Goal: Task Accomplishment & Management: Use online tool/utility

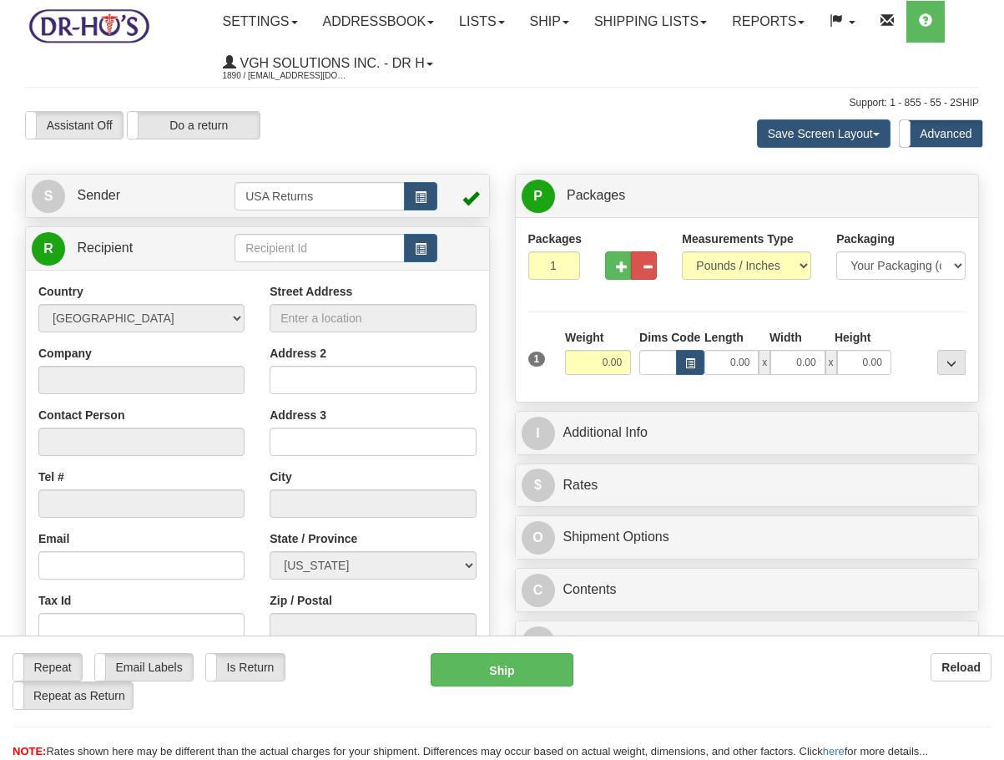
click at [423, 200] on span "button" at bounding box center [421, 197] width 12 height 11
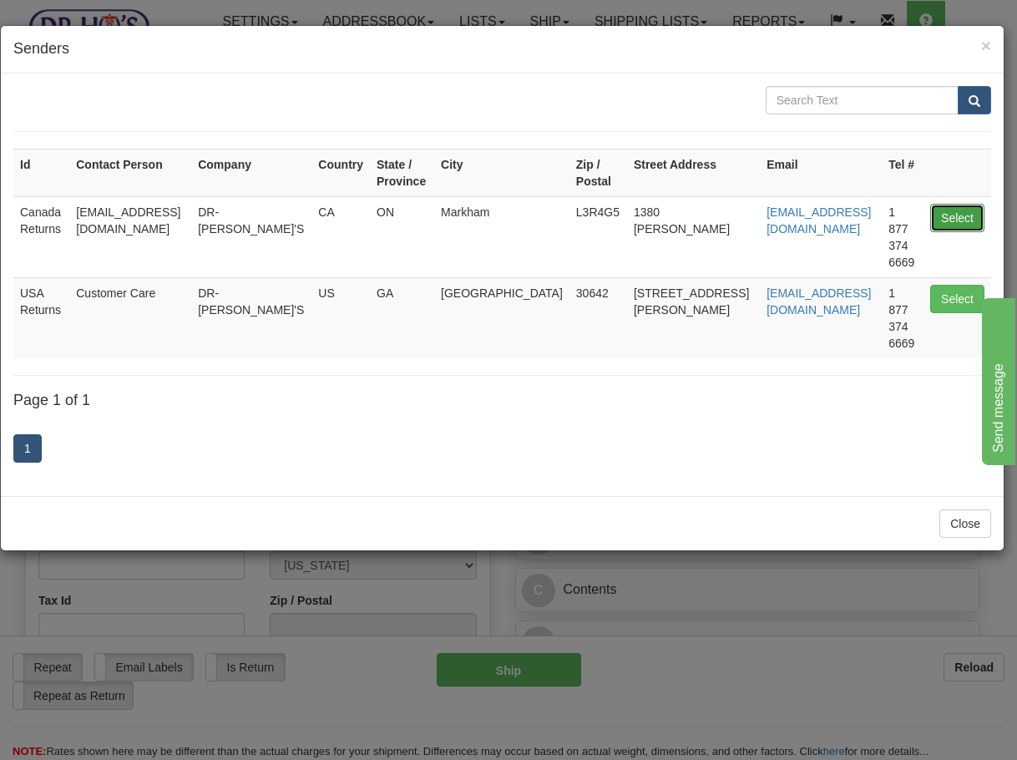
click at [938, 221] on button "Select" at bounding box center [957, 218] width 54 height 28
type input "Canada Returns"
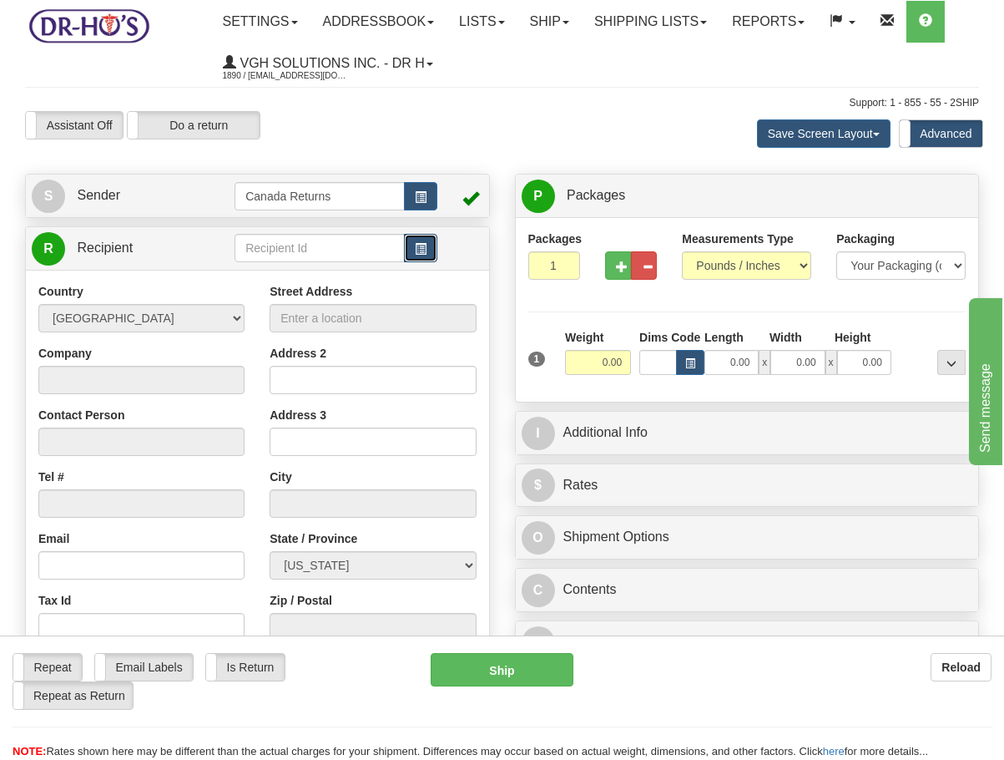
click at [420, 255] on span "button" at bounding box center [421, 249] width 12 height 11
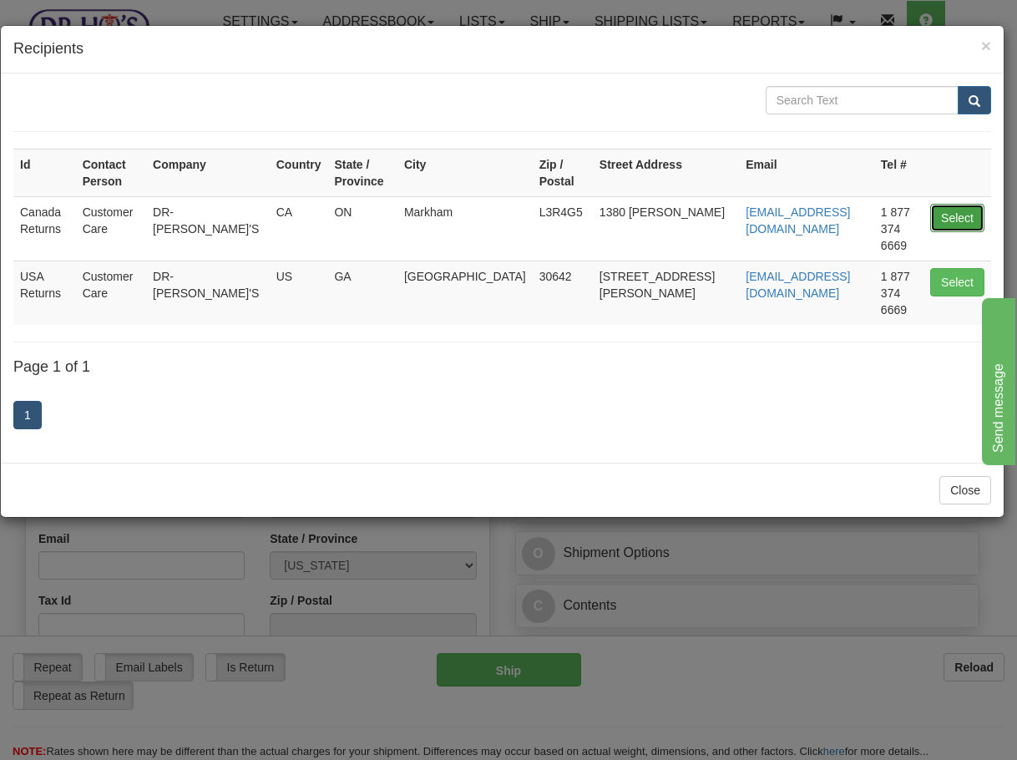
click at [971, 204] on button "Select" at bounding box center [957, 218] width 54 height 28
type input "Canada Returns"
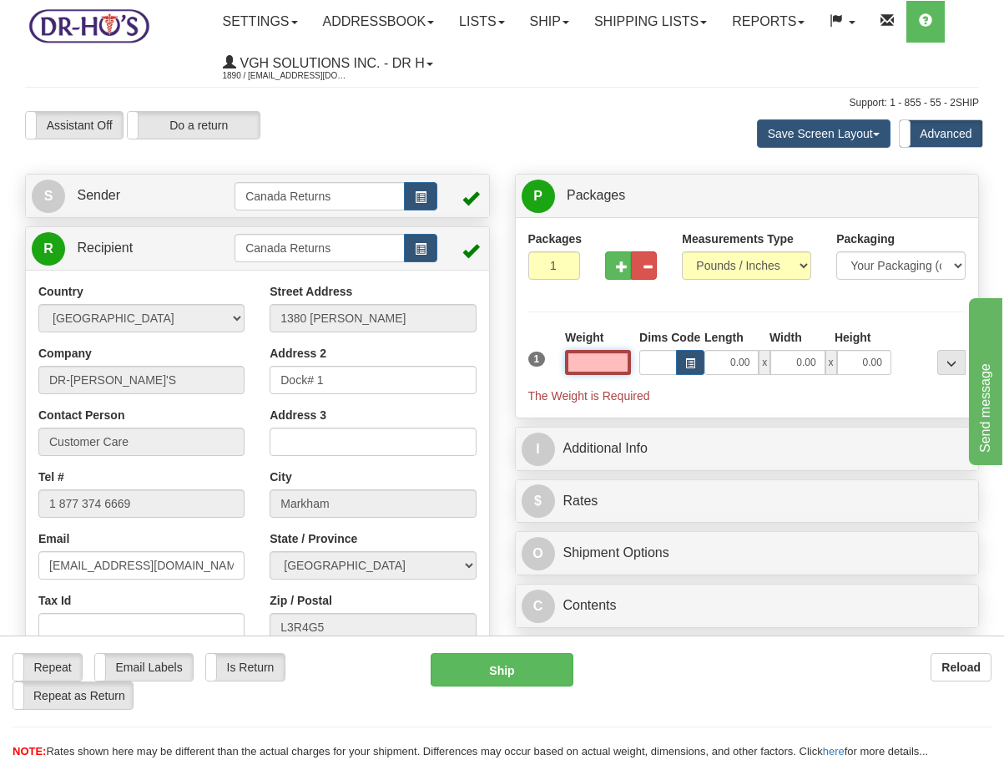
click at [603, 364] on input "text" at bounding box center [598, 362] width 66 height 25
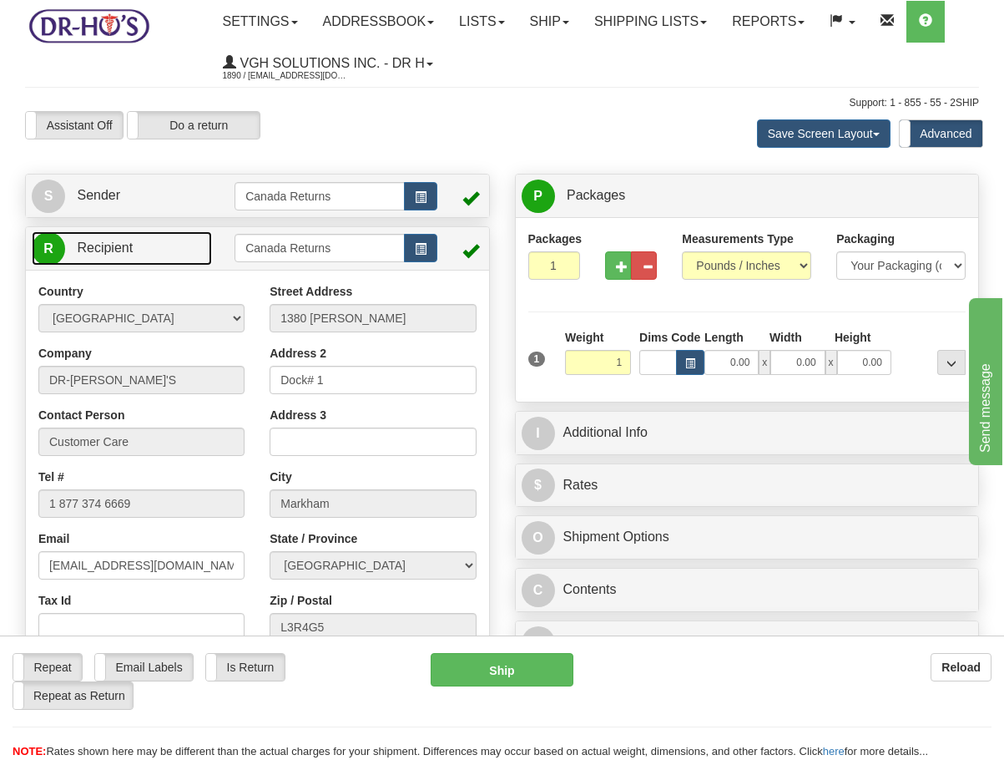
click at [191, 253] on link "R Recipient" at bounding box center [122, 248] width 180 height 34
type input "1.00"
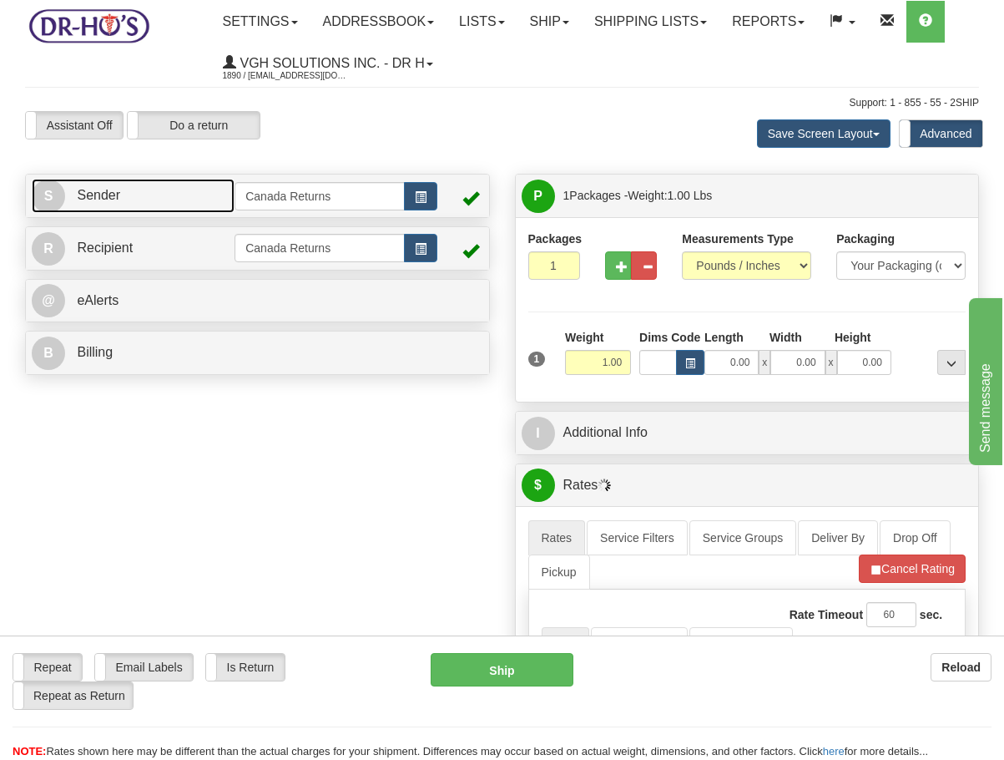
click at [189, 205] on link "S Sender" at bounding box center [133, 196] width 203 height 34
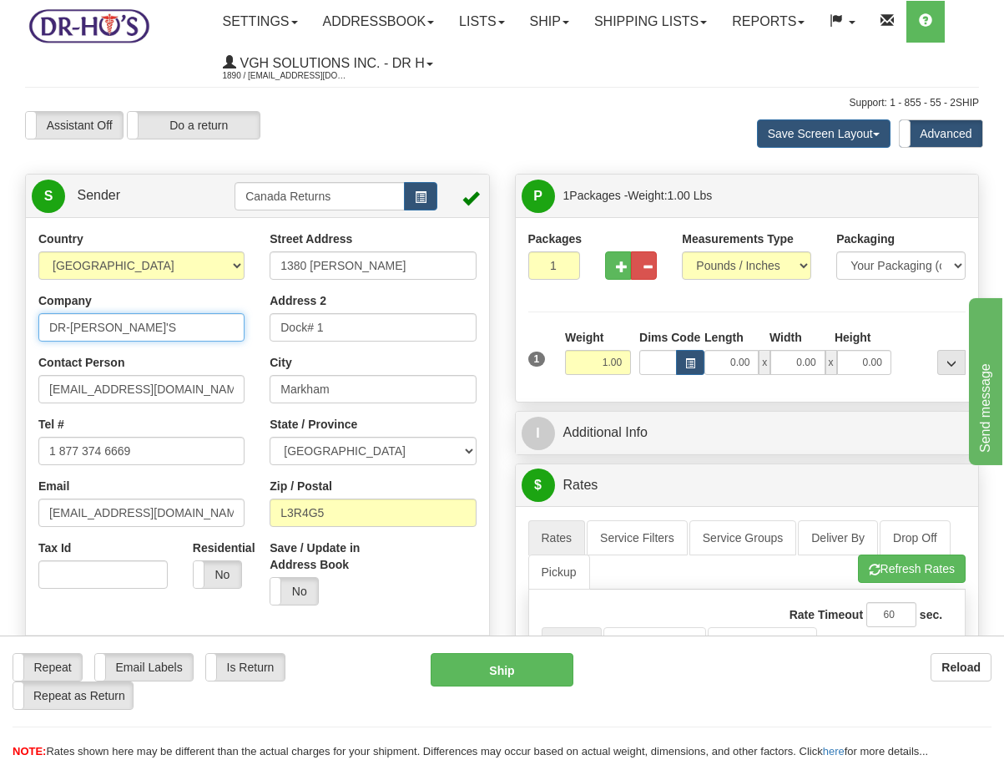
drag, startPoint x: 120, startPoint y: 317, endPoint x: -13, endPoint y: 317, distance: 133.6
click at [0, 317] on html "Training Course Close Toggle navigation Settings Shipping Preferences New Sende…" at bounding box center [502, 380] width 1004 height 760
paste input "[PERSON_NAME]"
type input "[PERSON_NAME]"
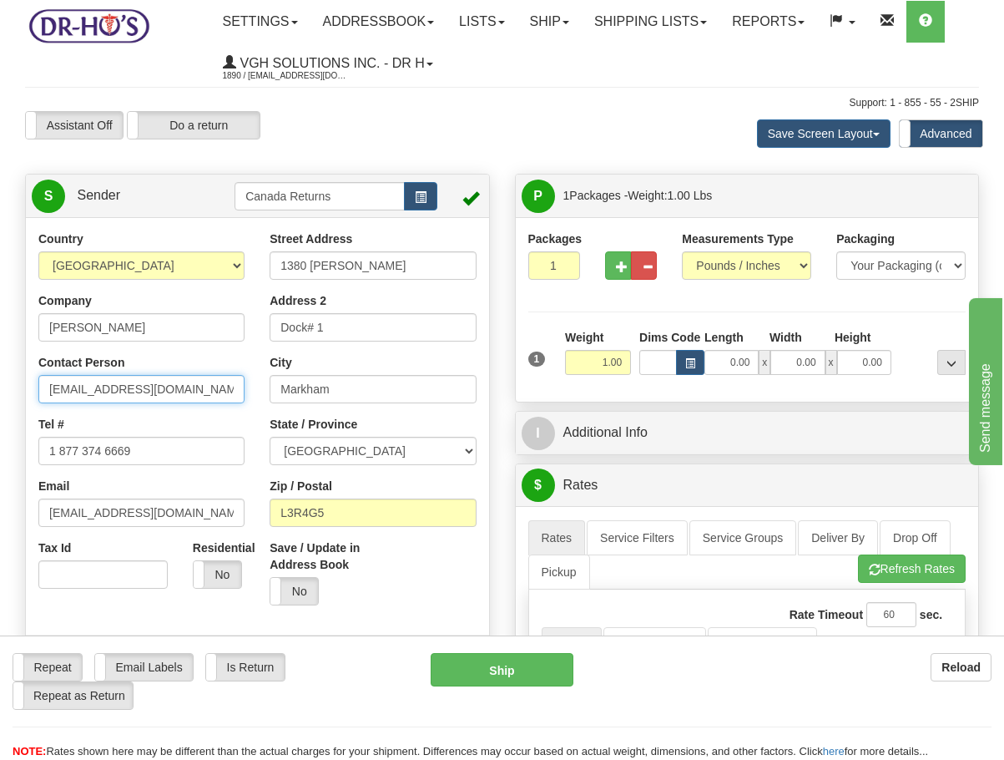
click at [200, 402] on input "[EMAIL_ADDRESS][DOMAIN_NAME]" at bounding box center [141, 389] width 206 height 28
paste input "[PERSON_NAME]"
type input "[PERSON_NAME]"
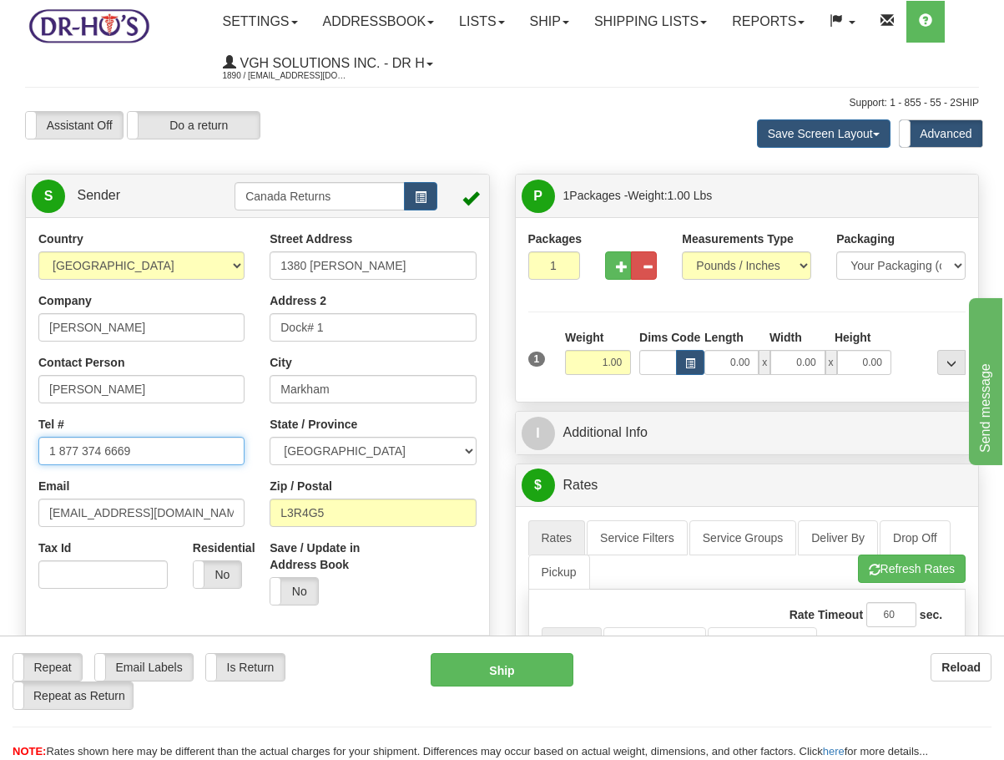
drag, startPoint x: 148, startPoint y: 453, endPoint x: 73, endPoint y: 455, distance: 75.2
click at [0, 433] on html "Training Course Close Toggle navigation Settings Shipping Preferences New Sende…" at bounding box center [502, 380] width 1004 height 760
paste input "9052595592"
type input "9052595592"
drag, startPoint x: 172, startPoint y: 503, endPoint x: -170, endPoint y: 483, distance: 342.9
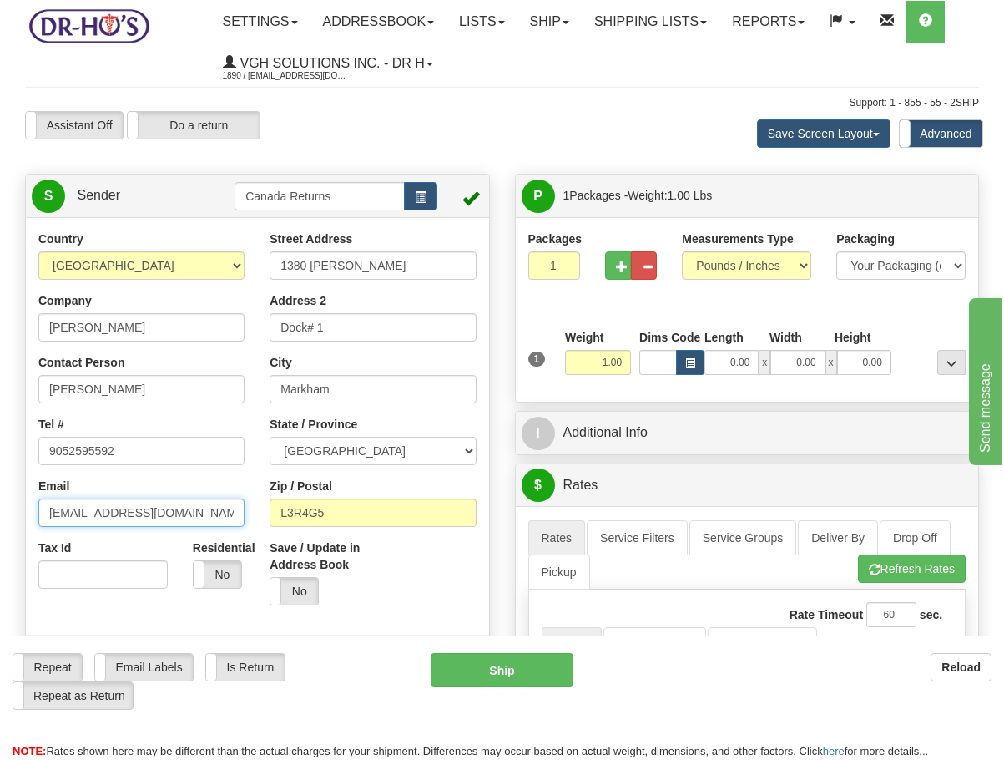
click at [0, 483] on html "Training Course Close Toggle navigation Settings Shipping Preferences New Sende…" at bounding box center [502, 380] width 1004 height 760
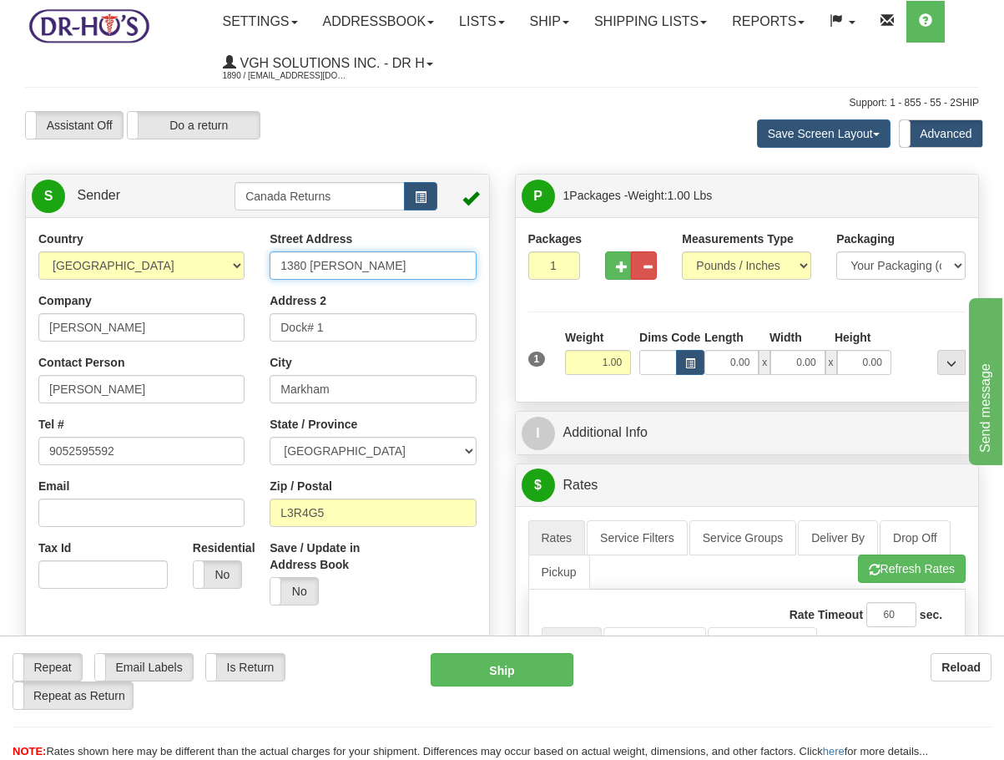
drag, startPoint x: 382, startPoint y: 259, endPoint x: -32, endPoint y: 233, distance: 414.9
click at [0, 233] on html "Training Course Close Toggle navigation Settings Shipping Preferences New Sende…" at bounding box center [502, 380] width 1004 height 760
click at [378, 255] on input "Street Address" at bounding box center [373, 265] width 206 height 28
paste input "[STREET_ADDRESS]"
type input "[STREET_ADDRESS]"
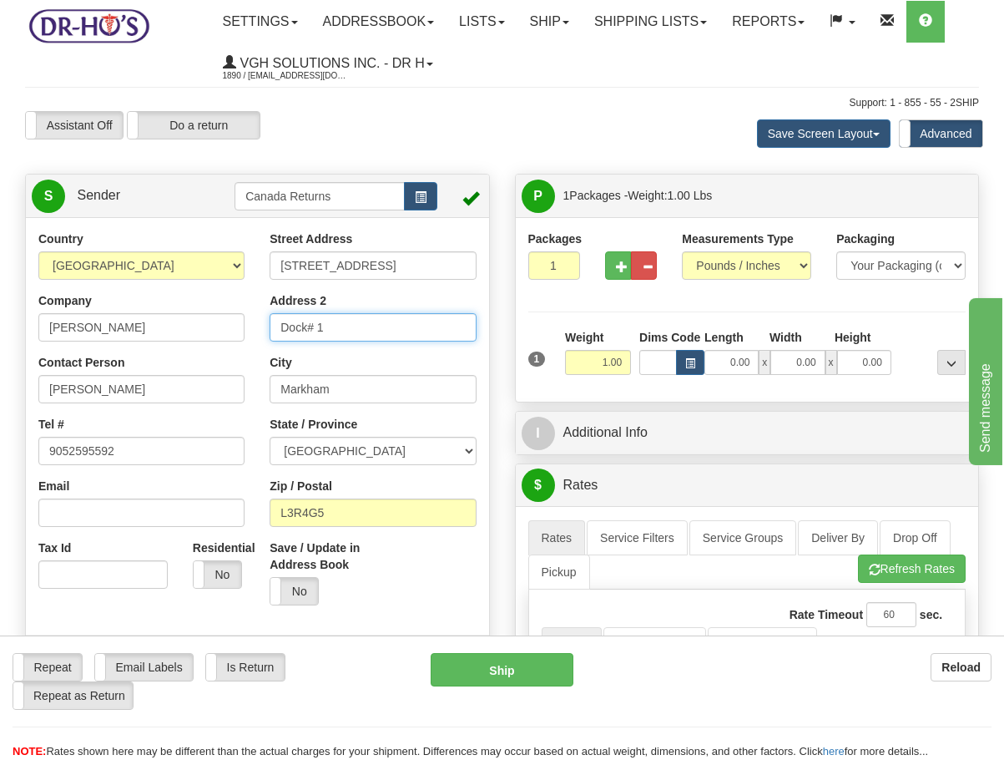
drag, startPoint x: 336, startPoint y: 328, endPoint x: -17, endPoint y: 316, distance: 353.4
click at [0, 316] on html "Training Course Close Toggle navigation Settings Shipping Preferences New Sende…" at bounding box center [502, 380] width 1004 height 760
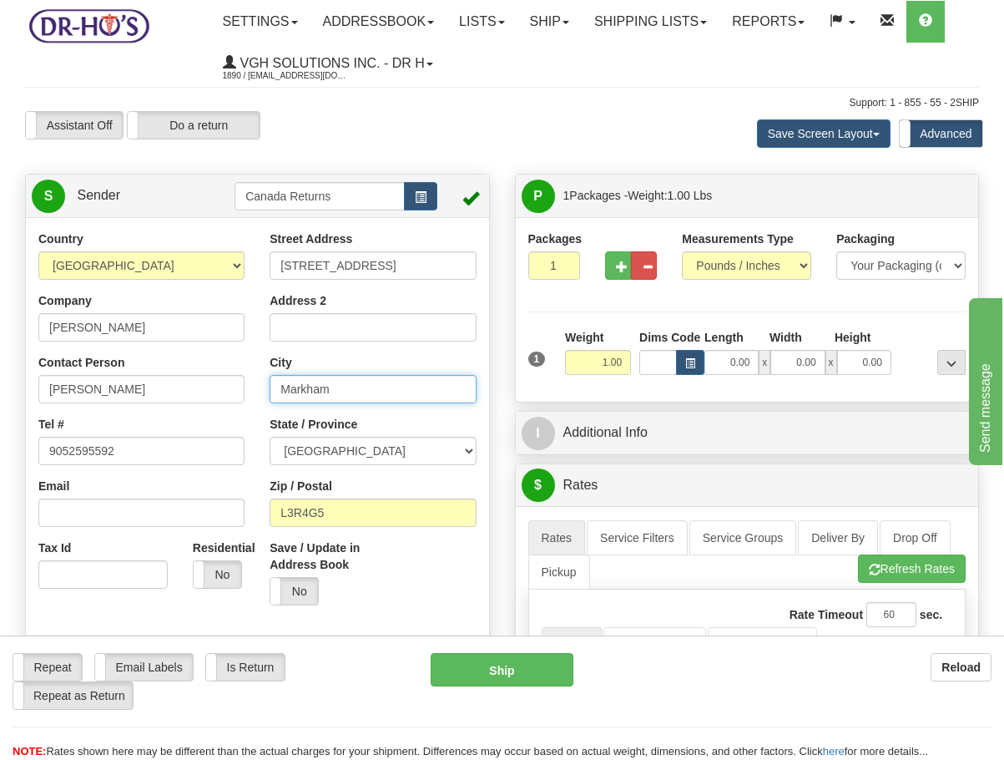
drag, startPoint x: 338, startPoint y: 401, endPoint x: 375, endPoint y: 386, distance: 39.7
click at [338, 401] on input "Markham" at bounding box center [373, 389] width 206 height 28
drag, startPoint x: 386, startPoint y: 384, endPoint x: 147, endPoint y: 383, distance: 238.8
click at [147, 383] on div "Country [GEOGRAPHIC_DATA] [GEOGRAPHIC_DATA] [GEOGRAPHIC_DATA] [GEOGRAPHIC_DATA]…" at bounding box center [257, 461] width 463 height 463
paste input "Oshawa"
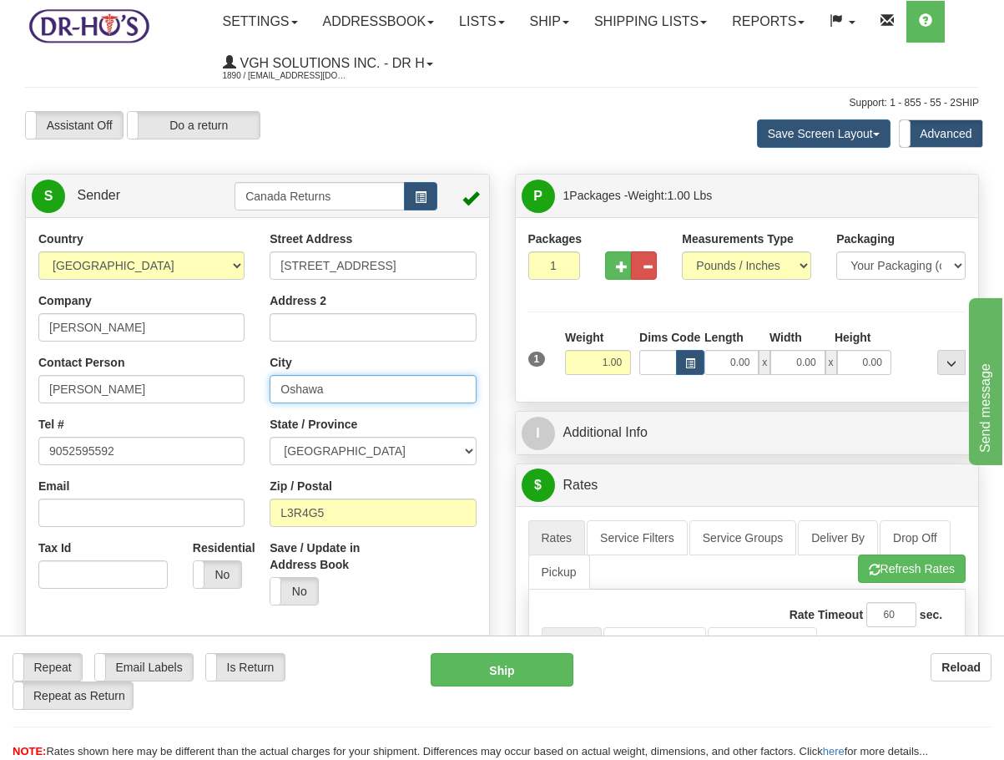
type input "Oshawa"
click at [340, 493] on div "Zip / Postal L3R4G5" at bounding box center [373, 502] width 206 height 49
drag, startPoint x: 337, startPoint y: 510, endPoint x: 57, endPoint y: 507, distance: 280.6
click at [200, 510] on div "Country [GEOGRAPHIC_DATA] [GEOGRAPHIC_DATA] [GEOGRAPHIC_DATA] [GEOGRAPHIC_DATA]…" at bounding box center [257, 461] width 463 height 463
click at [57, 507] on input "Email" at bounding box center [141, 512] width 206 height 28
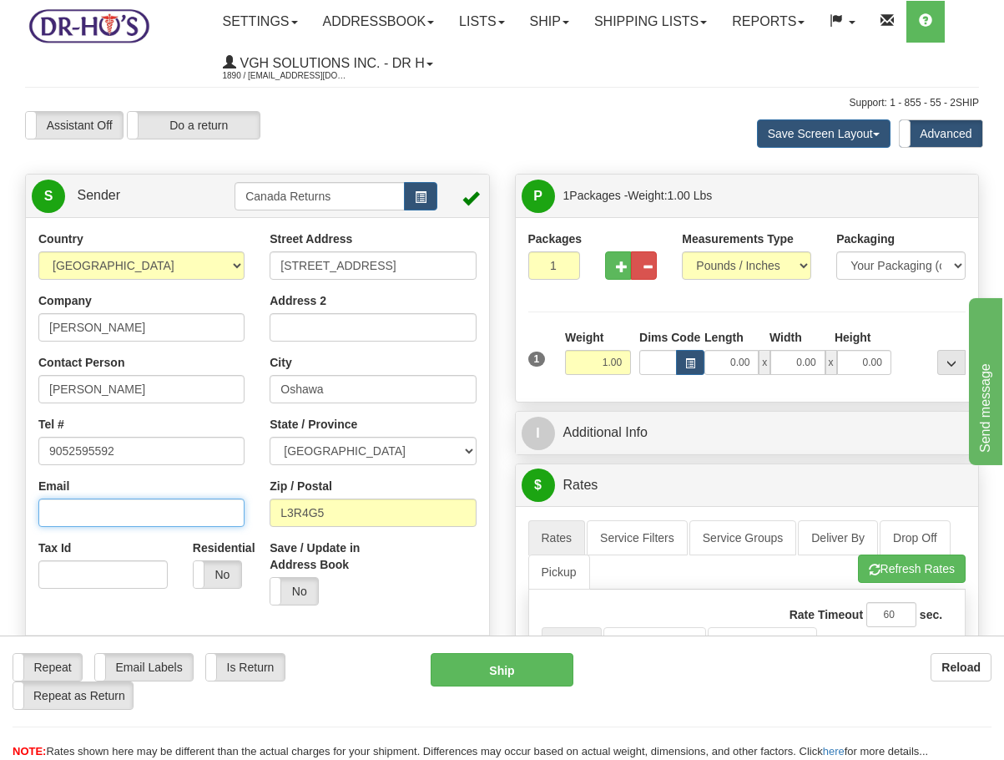
paste input "L1H 0B7"
type input "L1H 0B"
drag, startPoint x: 179, startPoint y: 512, endPoint x: -161, endPoint y: 500, distance: 340.0
click at [0, 500] on html "Training Course Close Toggle navigation Settings Shipping Preferences New Sende…" at bounding box center [502, 380] width 1004 height 760
click at [254, 505] on div "Country [GEOGRAPHIC_DATA] [GEOGRAPHIC_DATA] [GEOGRAPHIC_DATA] [GEOGRAPHIC_DATA]…" at bounding box center [141, 415] width 231 height 371
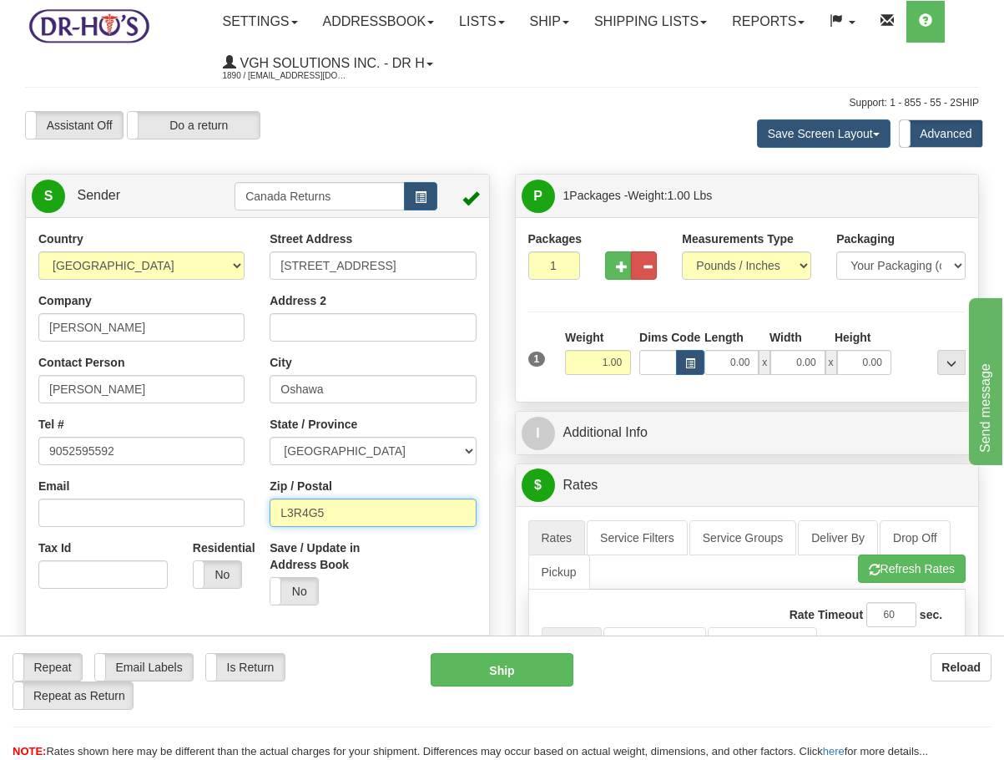
click at [283, 515] on input "L3R4G5" at bounding box center [373, 512] width 206 height 28
paste input "1H 0B7"
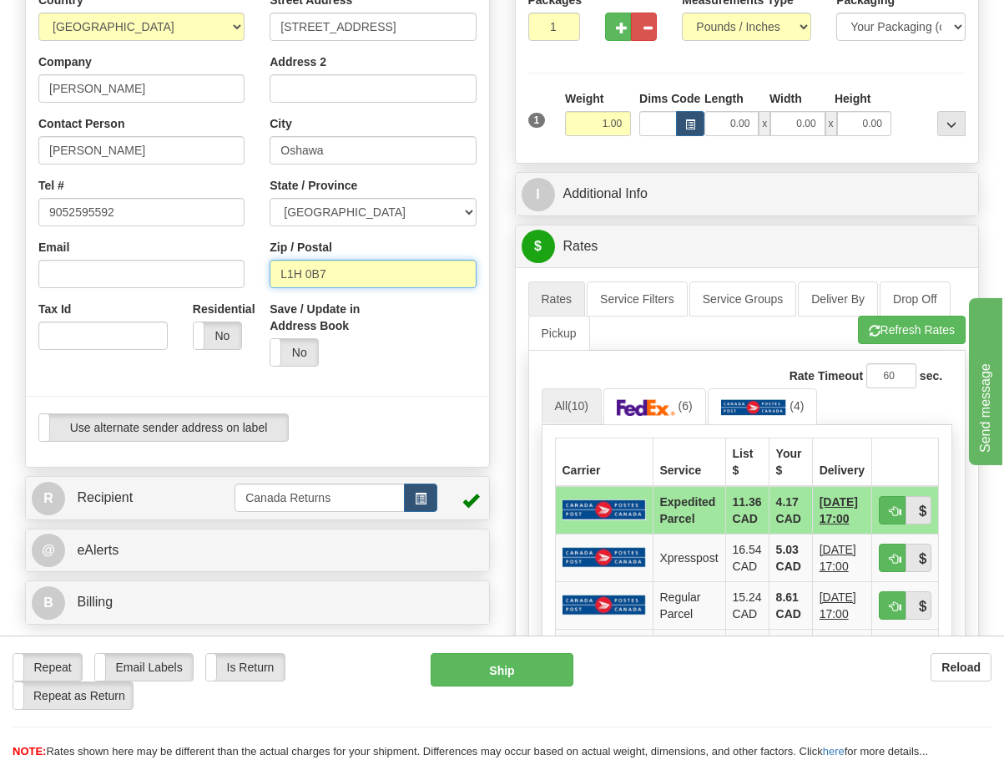
scroll to position [240, 0]
type input "L1H 0B7"
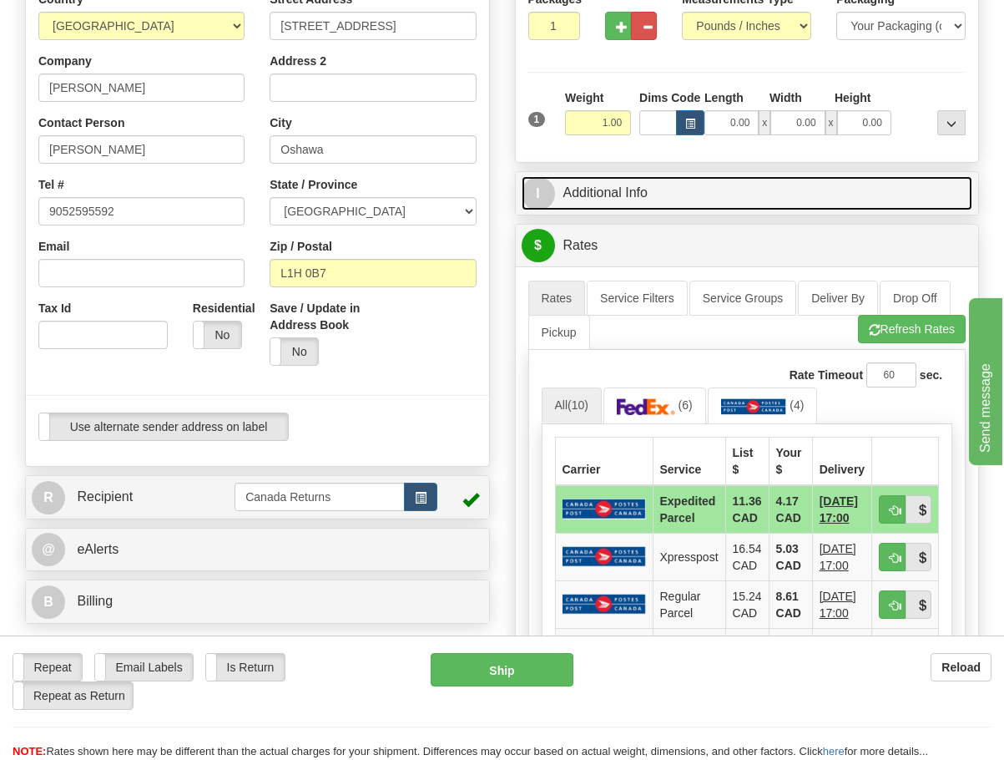
click at [604, 177] on link "I Additional Info" at bounding box center [748, 193] width 452 height 34
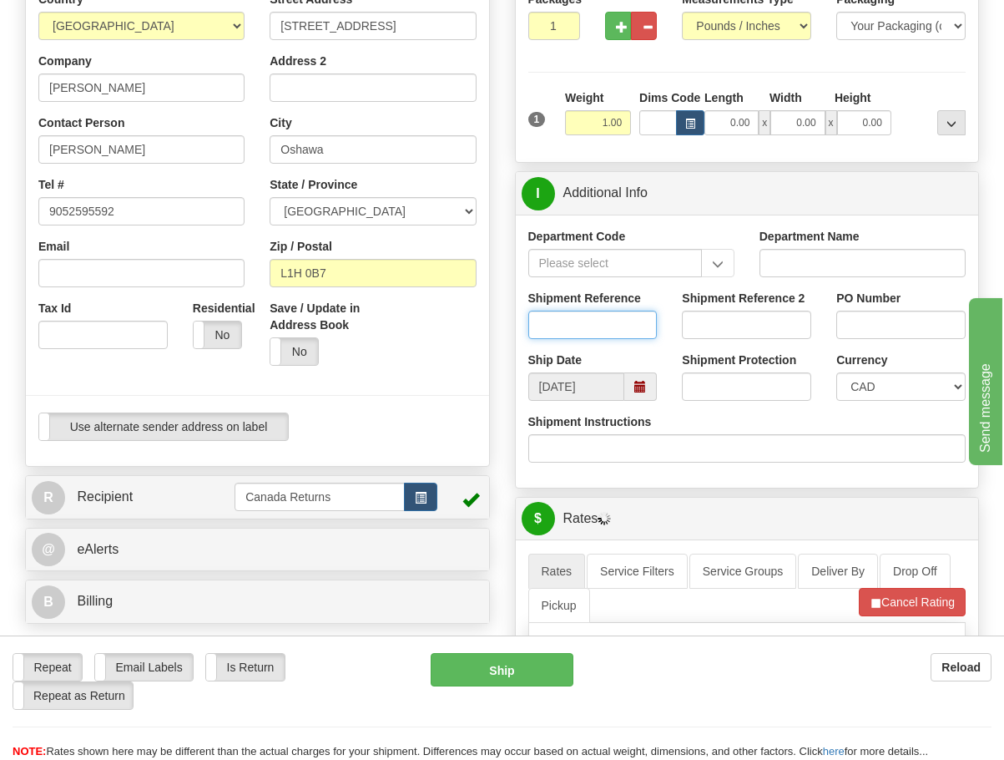
click at [601, 331] on input "Shipment Reference" at bounding box center [593, 325] width 129 height 28
click at [618, 328] on input "Shipment Reference" at bounding box center [593, 325] width 129 height 28
click at [633, 387] on span at bounding box center [641, 386] width 33 height 28
type input "1"
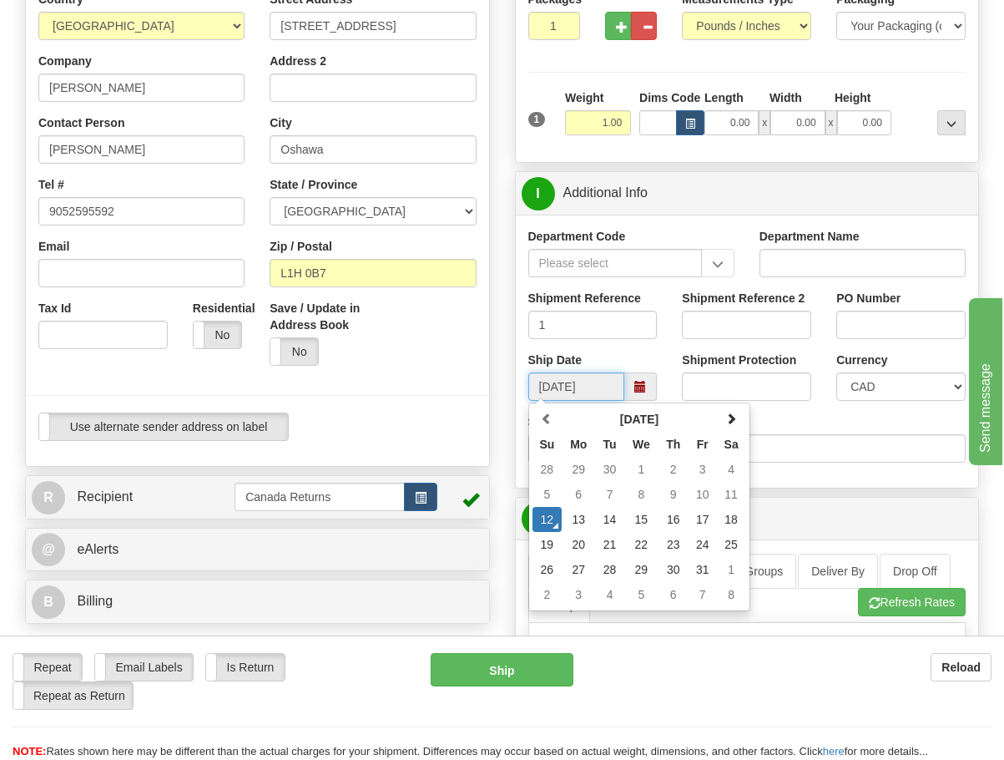
click at [634, 535] on td "22" at bounding box center [642, 544] width 34 height 25
type input "[DATE]"
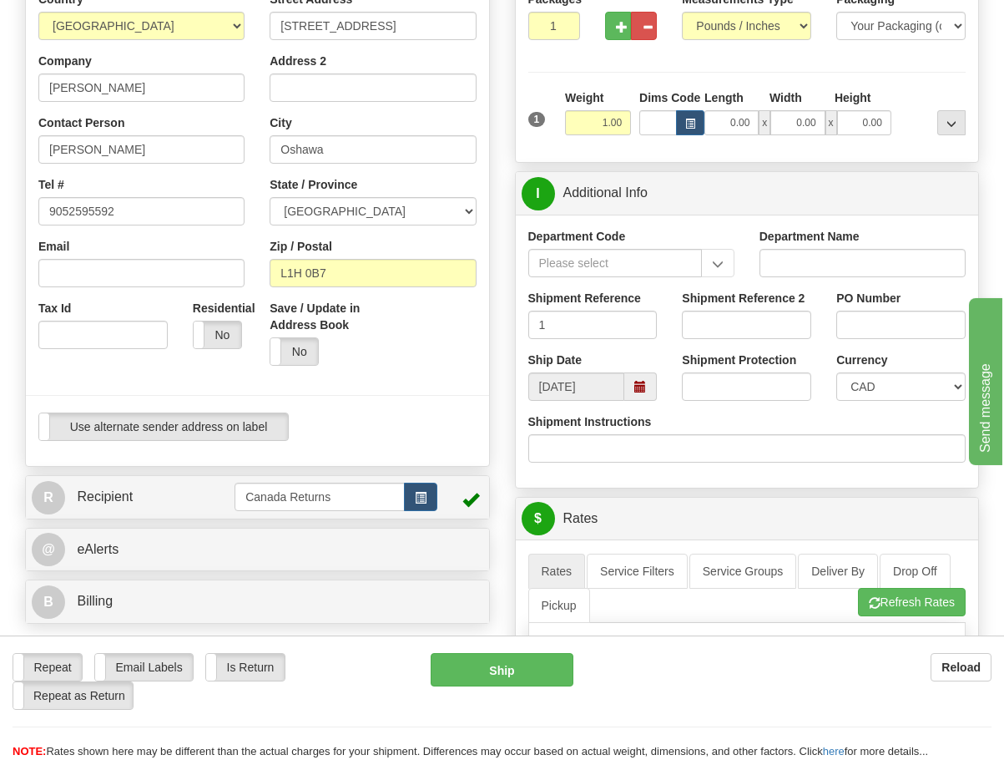
click at [843, 487] on div "Department Code Department Name Shipment Reference 1 Shipment Reference 2 PO Nu…" at bounding box center [747, 351] width 463 height 273
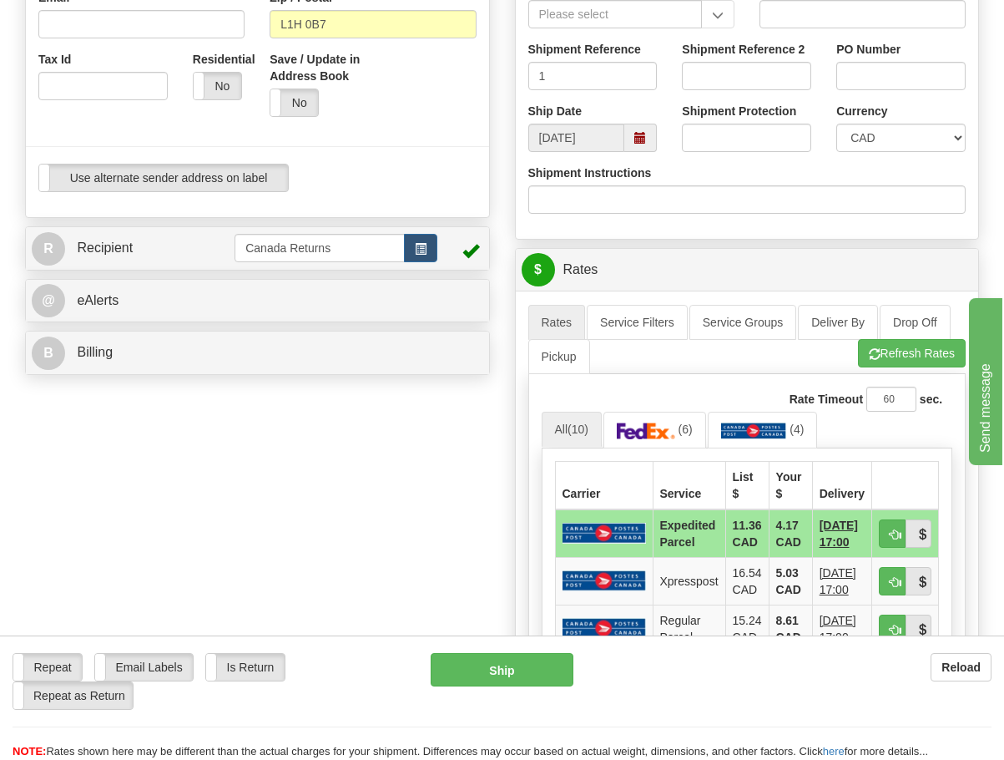
scroll to position [489, 0]
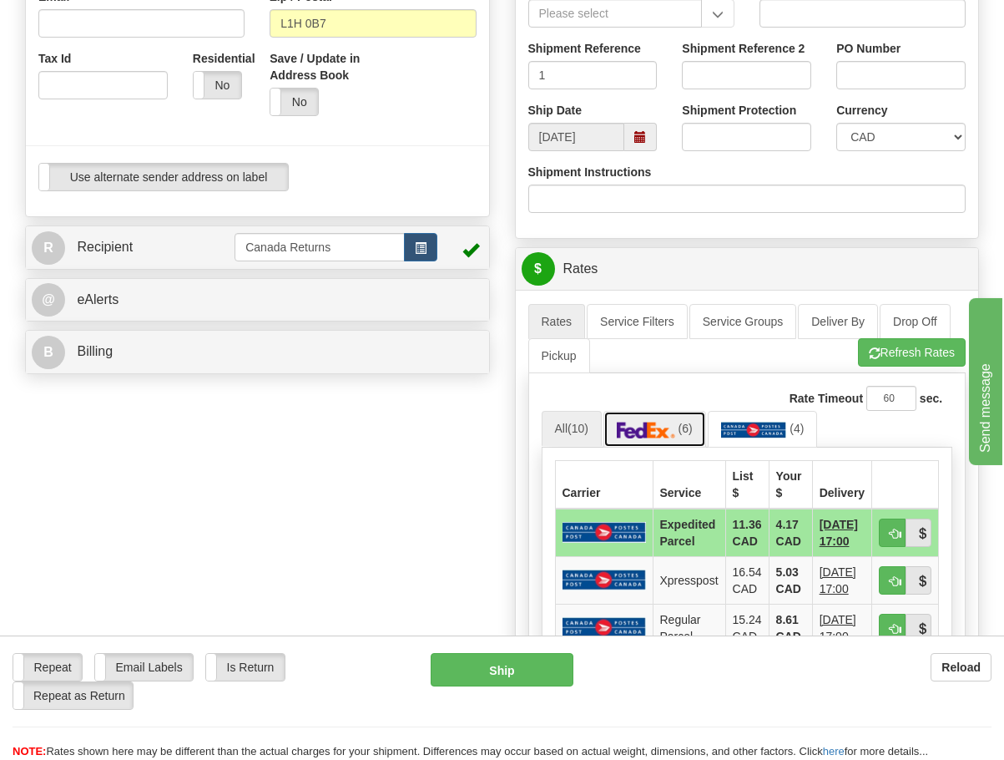
click at [683, 440] on link "(6)" at bounding box center [655, 429] width 103 height 36
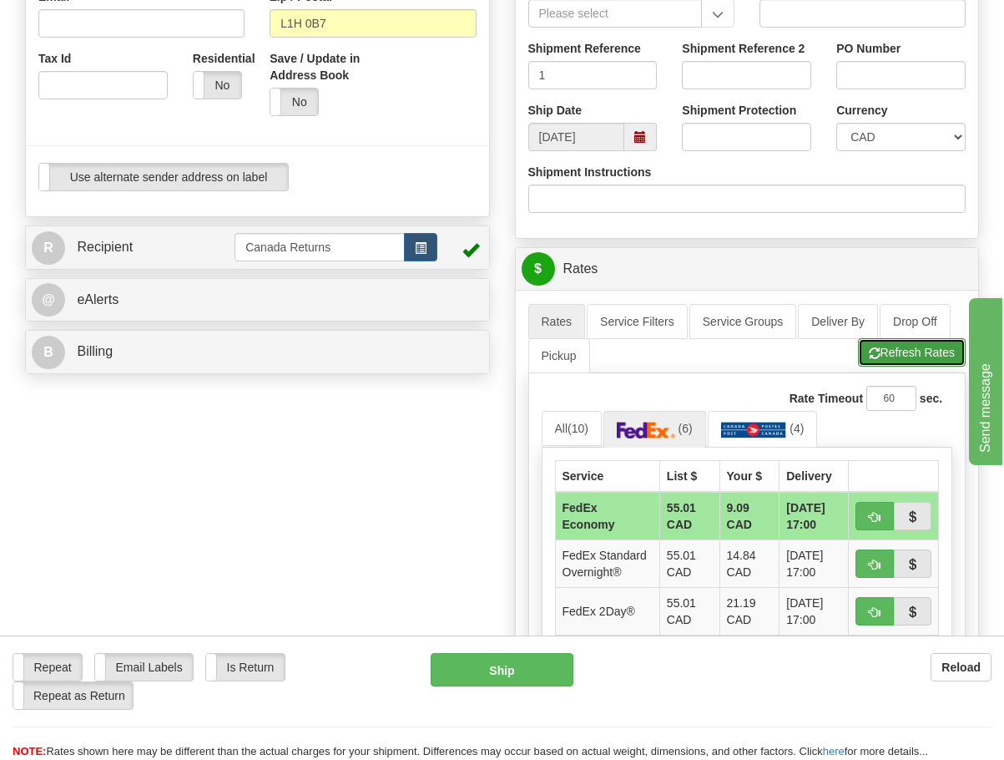
click at [862, 357] on button "Refresh Rates" at bounding box center [912, 352] width 108 height 28
